Goal: Navigation & Orientation: Find specific page/section

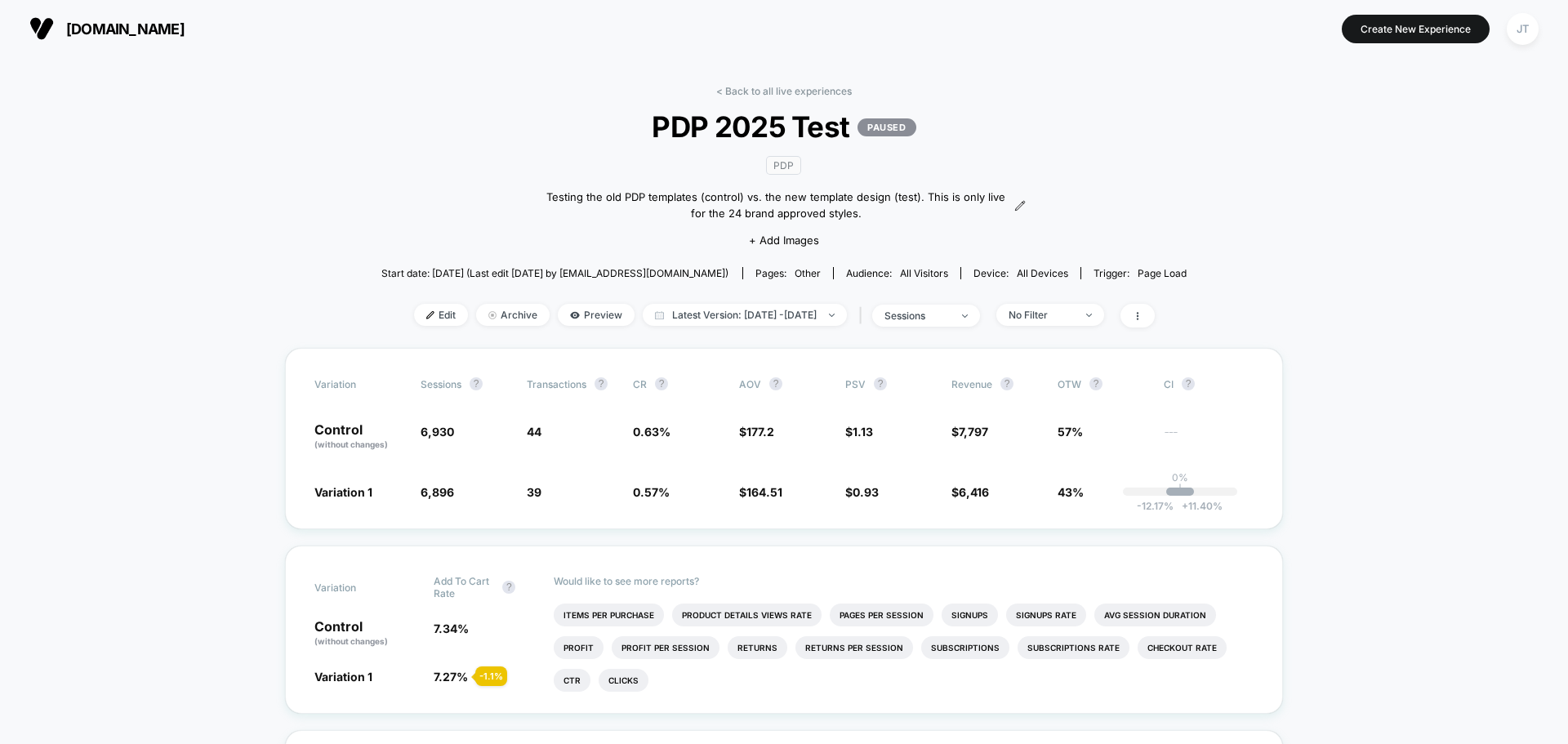
click at [1142, 317] on icon at bounding box center [1137, 316] width 10 height 10
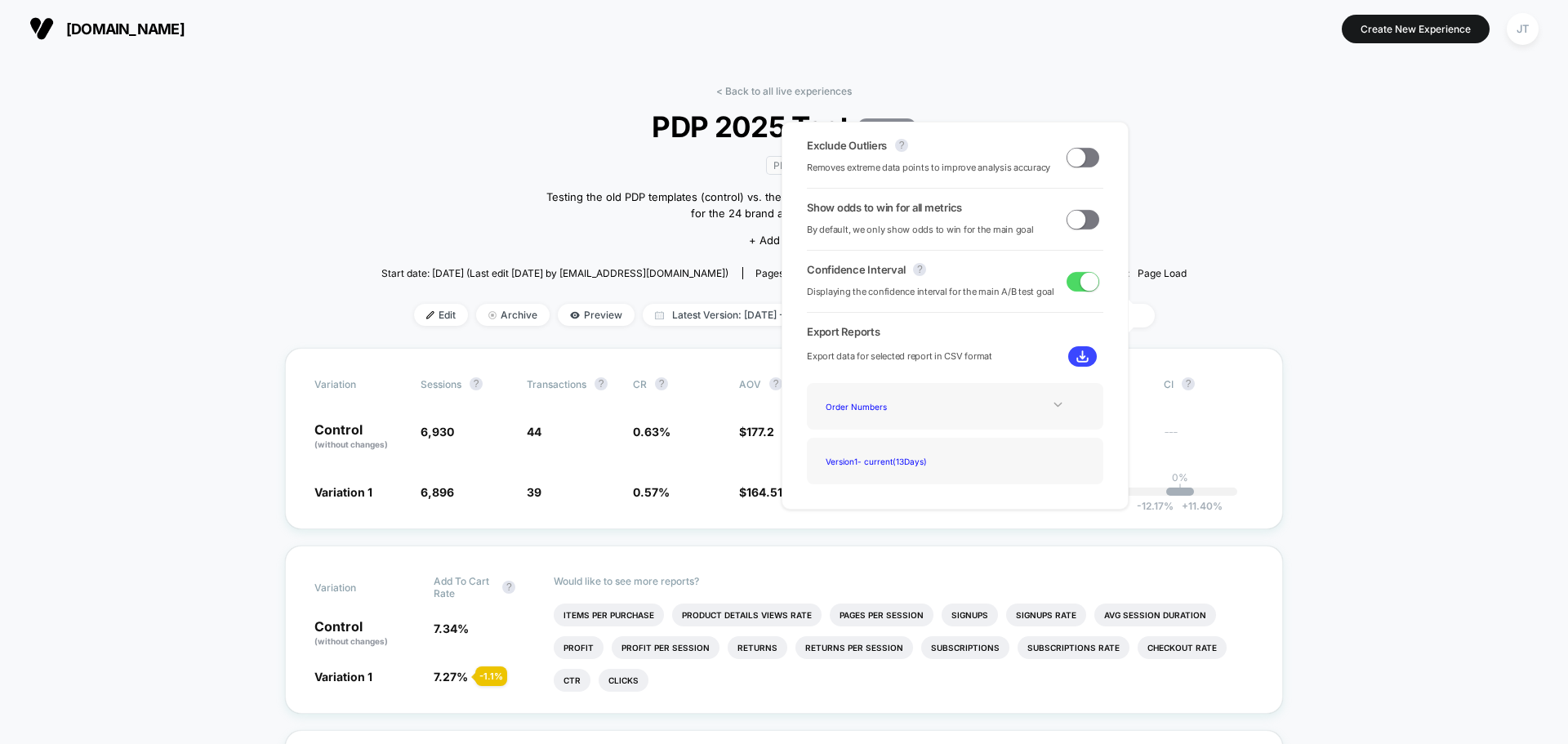
click at [1059, 409] on icon at bounding box center [1058, 405] width 13 height 13
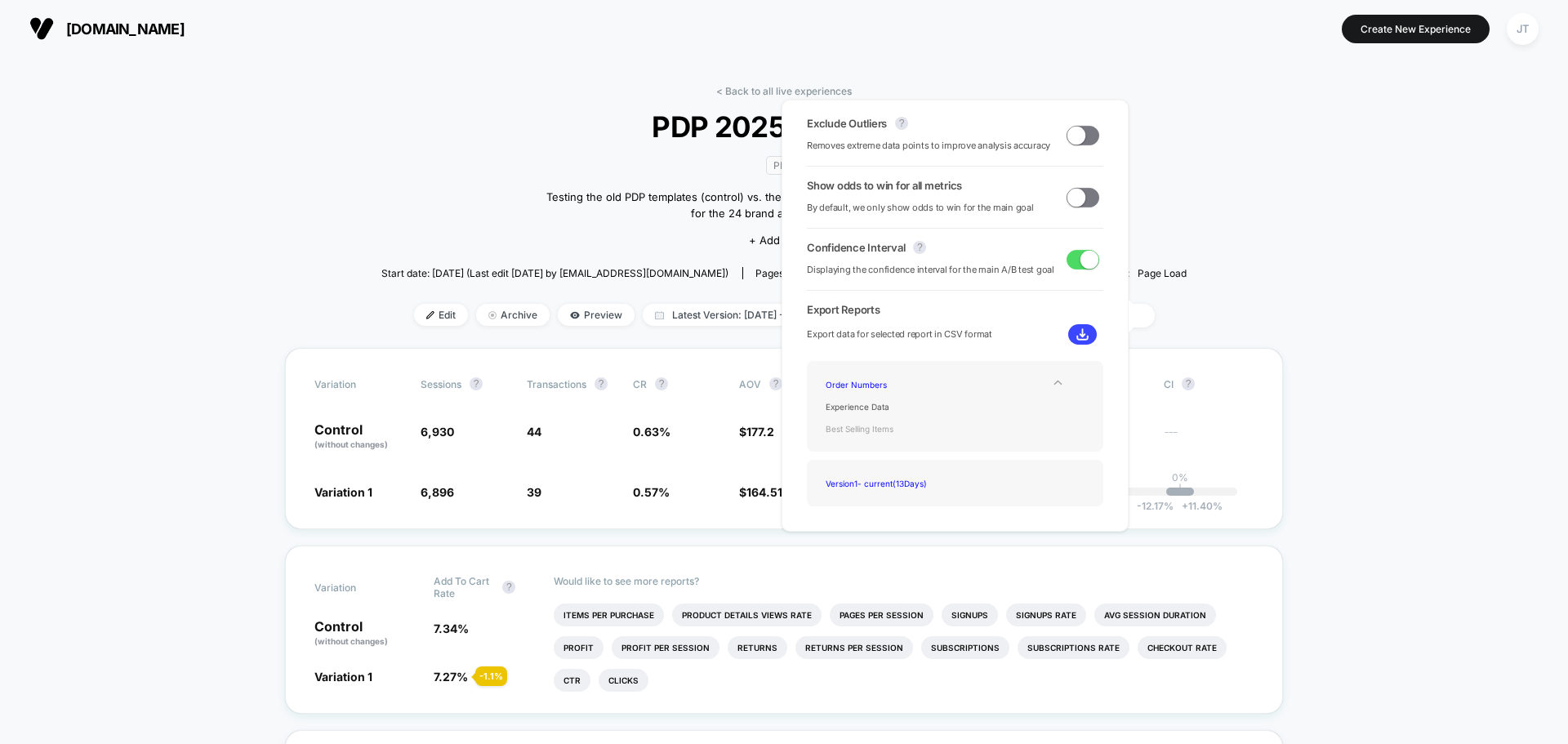
click at [855, 427] on div "Best Selling Items" at bounding box center [885, 428] width 130 height 22
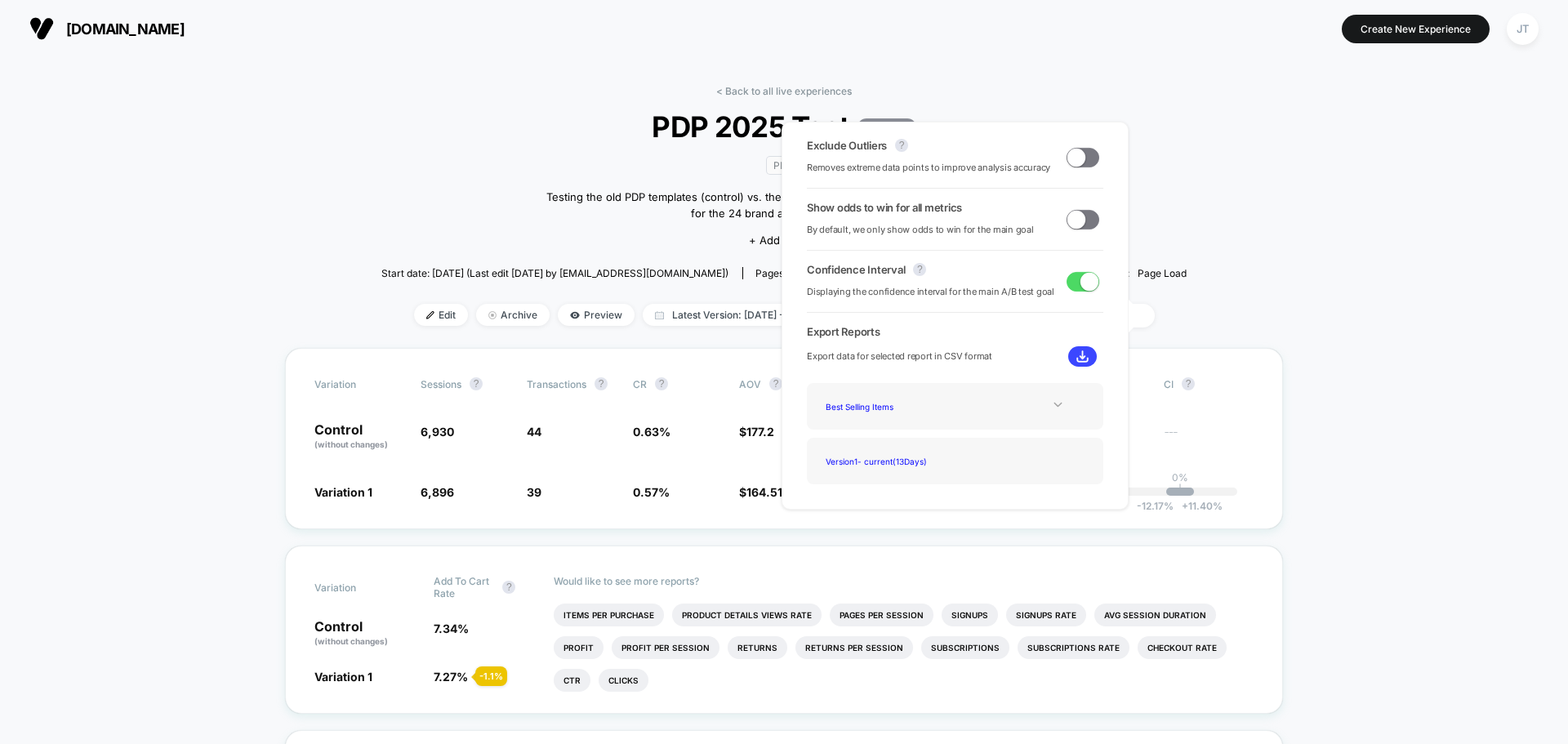
click at [1079, 362] on img at bounding box center [1082, 356] width 13 height 13
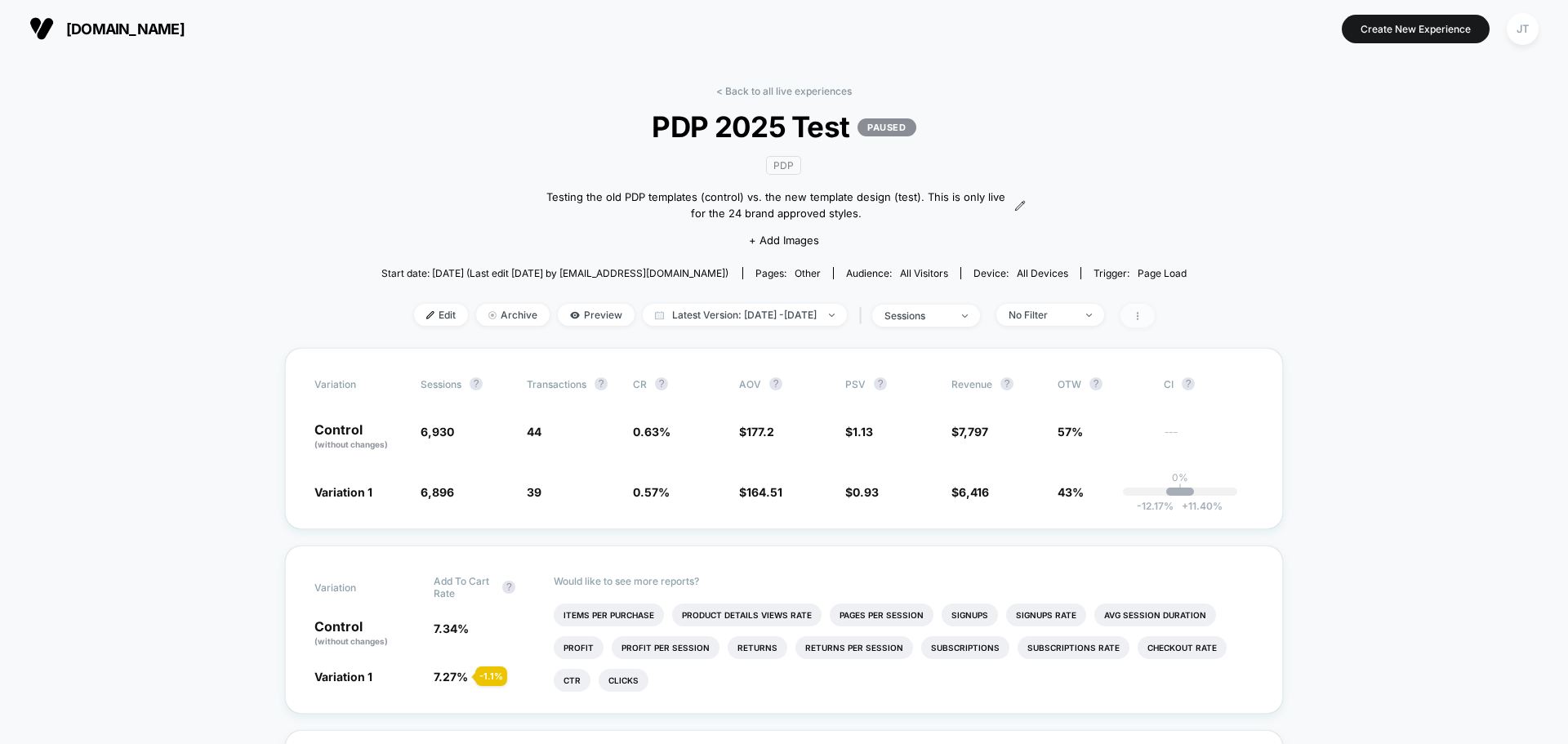
click at [1142, 311] on icon at bounding box center [1137, 316] width 10 height 10
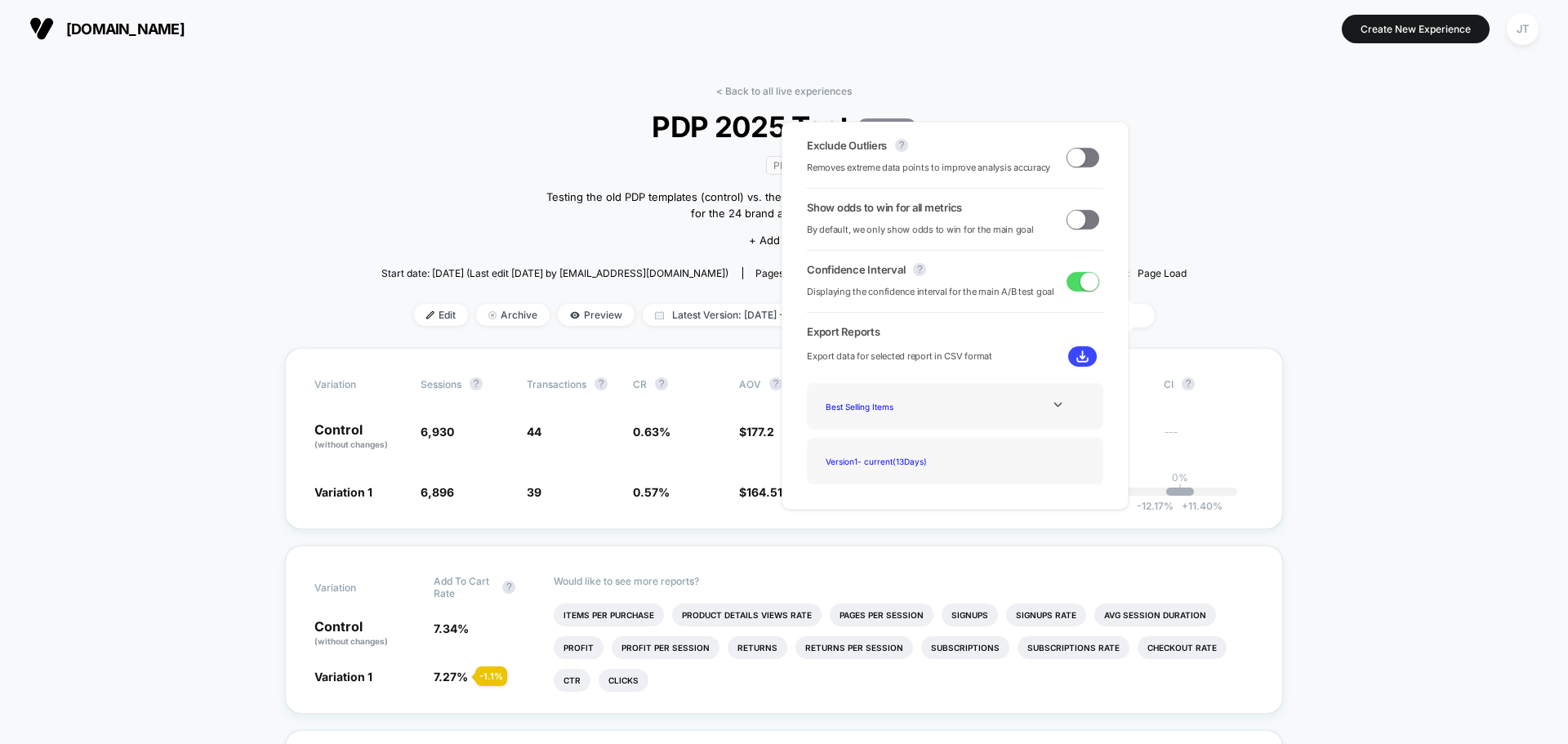
click at [961, 411] on div "Best Selling Items" at bounding box center [956, 407] width 272 height 22
click at [1052, 399] on icon at bounding box center [1058, 405] width 13 height 13
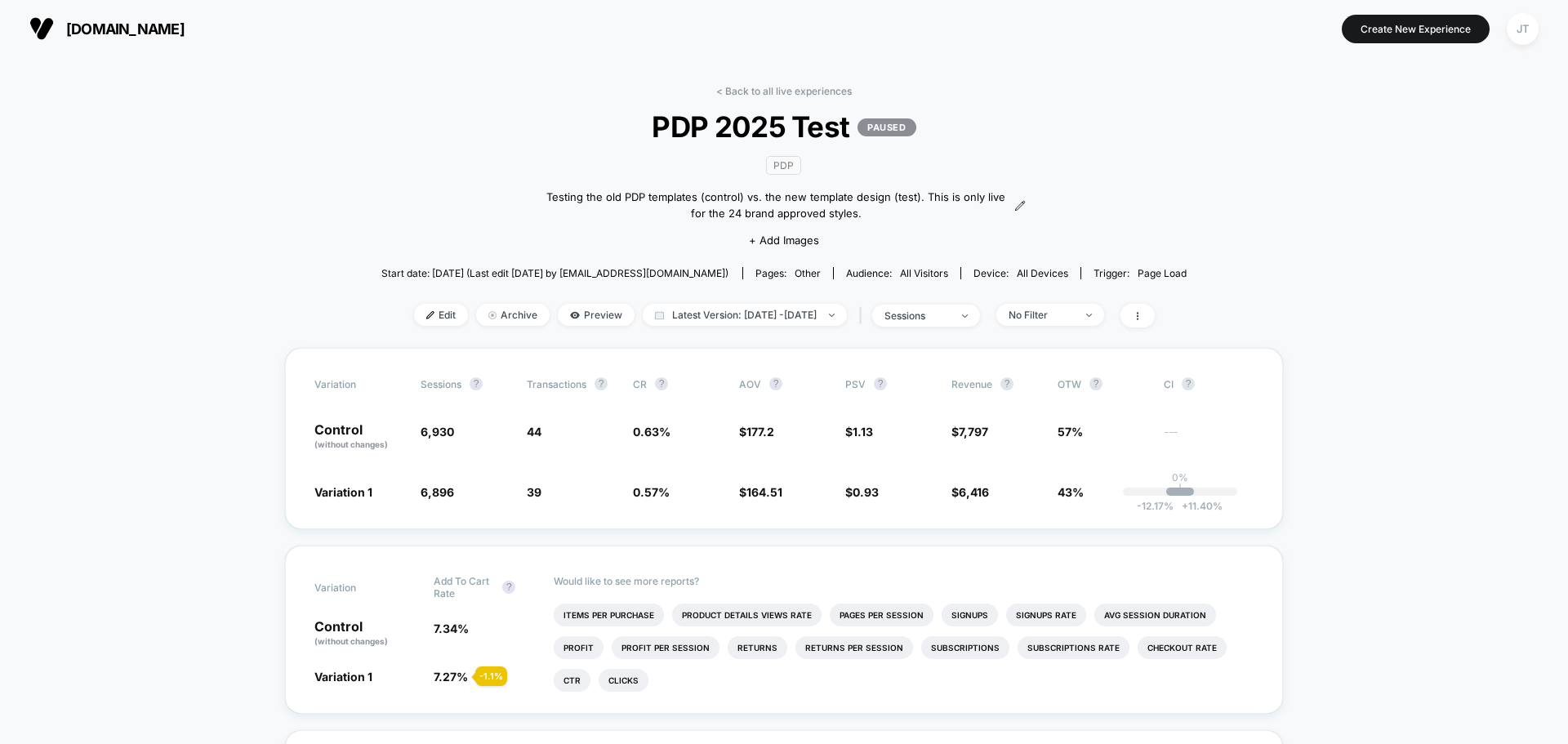
click at [810, 93] on link "< Back to all live experiences" at bounding box center [784, 90] width 135 height 13
